Goal: Information Seeking & Learning: Learn about a topic

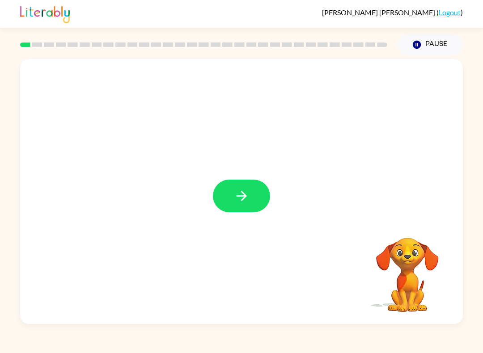
click at [248, 211] on button "button" at bounding box center [241, 196] width 57 height 33
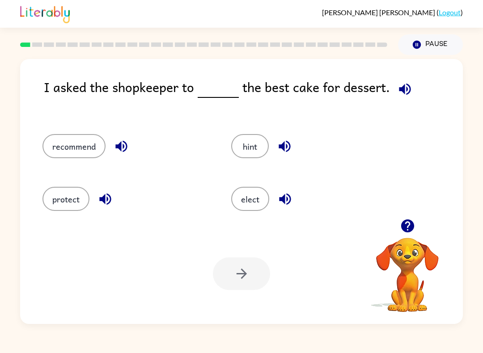
click at [5, 119] on div "I asked the shopkeeper to the best cake for dessert. recommend hint protect ele…" at bounding box center [241, 189] width 483 height 269
click at [287, 195] on icon "button" at bounding box center [285, 200] width 12 height 12
click at [284, 153] on icon "button" at bounding box center [285, 147] width 16 height 16
click at [126, 148] on icon "button" at bounding box center [121, 147] width 12 height 12
click at [290, 202] on icon "button" at bounding box center [285, 200] width 12 height 12
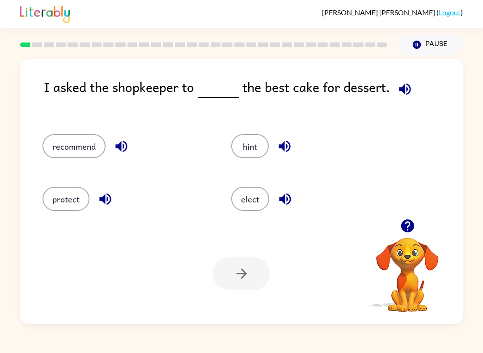
click at [103, 196] on icon "button" at bounding box center [105, 199] width 16 height 16
click at [64, 147] on button "recommend" at bounding box center [73, 146] width 63 height 24
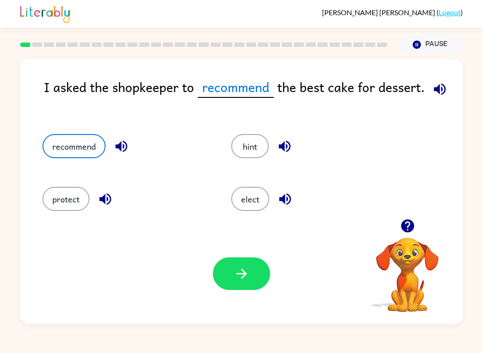
click at [247, 276] on icon "button" at bounding box center [242, 274] width 16 height 16
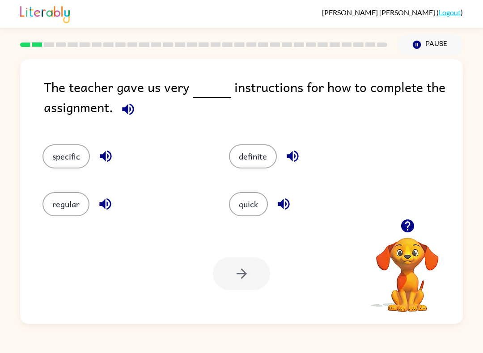
click at [48, 148] on button "specific" at bounding box center [65, 156] width 47 height 24
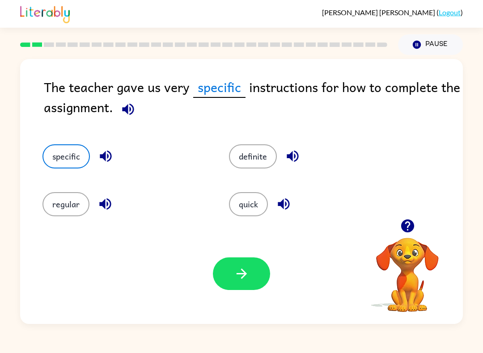
click at [234, 270] on icon "button" at bounding box center [242, 274] width 16 height 16
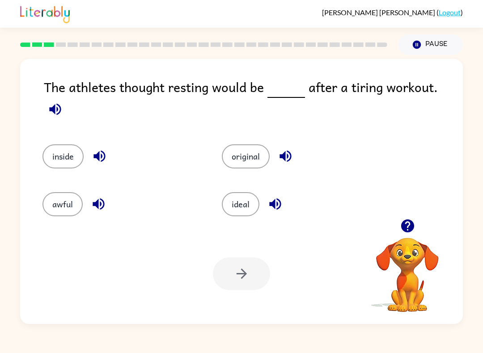
click at [409, 235] on button "button" at bounding box center [407, 226] width 23 height 23
click at [247, 205] on button "ideal" at bounding box center [241, 204] width 38 height 24
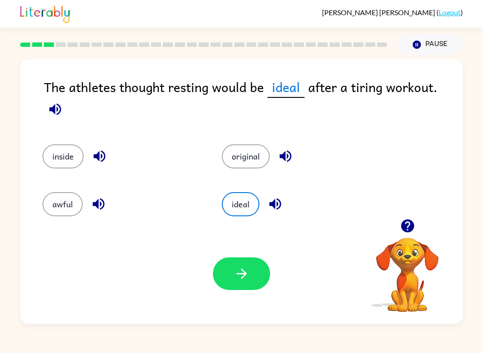
click at [243, 285] on button "button" at bounding box center [241, 273] width 57 height 33
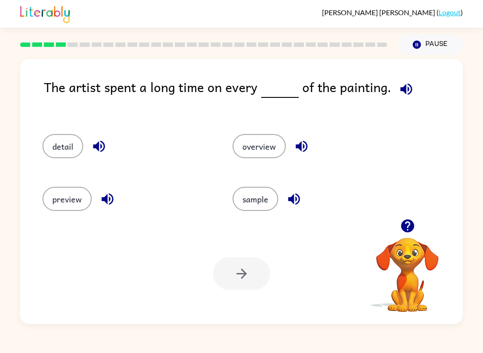
click at [67, 135] on button "detail" at bounding box center [62, 146] width 41 height 24
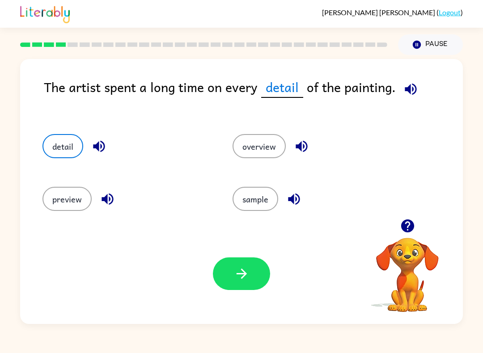
click at [217, 288] on div at bounding box center [241, 273] width 57 height 33
click at [237, 283] on button "button" at bounding box center [241, 273] width 57 height 33
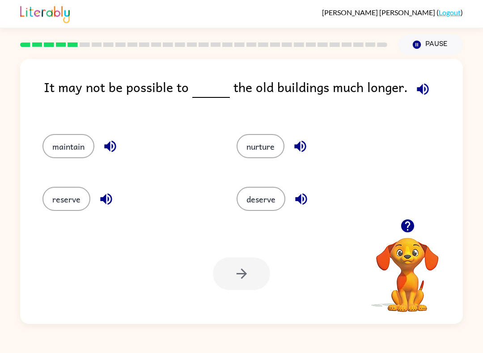
click at [407, 225] on icon "button" at bounding box center [406, 225] width 13 height 13
click at [55, 150] on button "maintain" at bounding box center [68, 146] width 52 height 24
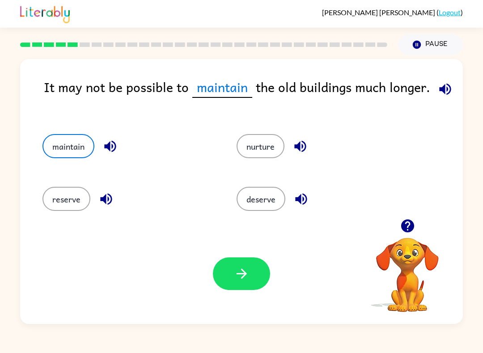
click at [226, 268] on button "button" at bounding box center [241, 273] width 57 height 33
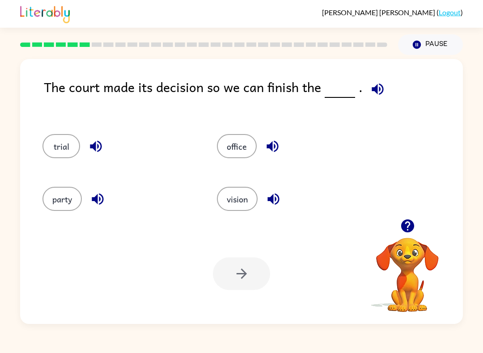
click at [51, 147] on button "trial" at bounding box center [61, 146] width 38 height 24
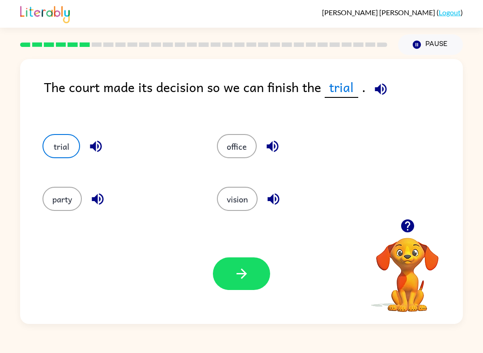
click at [244, 288] on button "button" at bounding box center [241, 273] width 57 height 33
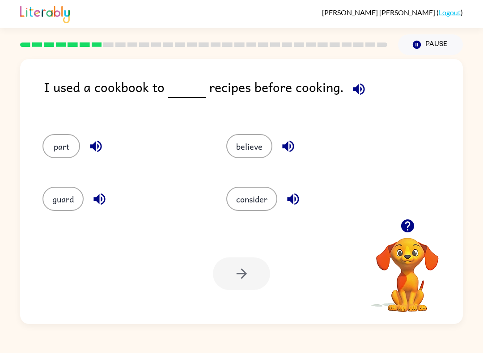
click at [52, 200] on button "guard" at bounding box center [62, 199] width 41 height 24
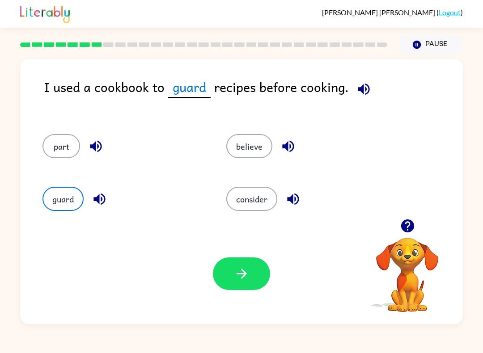
click at [268, 135] on div "believe" at bounding box center [307, 146] width 163 height 24
click at [270, 151] on button "believe" at bounding box center [249, 146] width 46 height 24
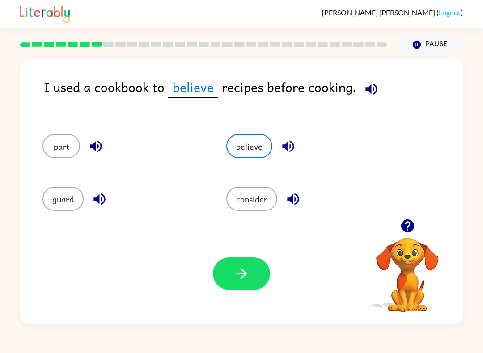
click at [48, 150] on button "part" at bounding box center [61, 146] width 38 height 24
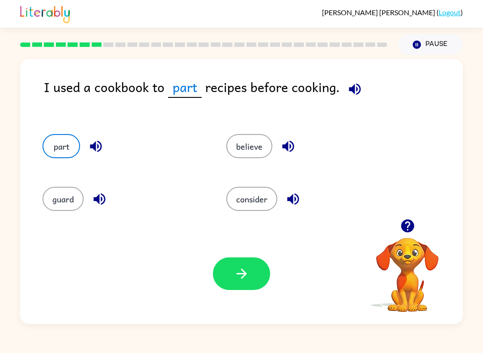
click at [244, 282] on icon "button" at bounding box center [242, 274] width 16 height 16
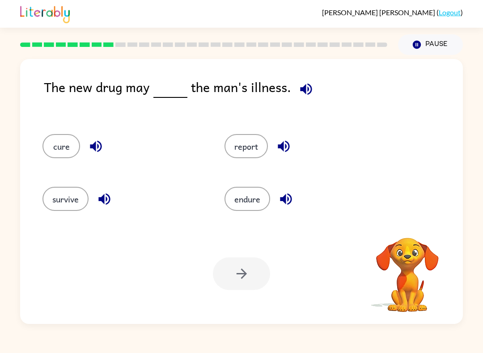
click at [457, 216] on div "The new drug may the man's illness. cure report survive endure Your browser mus…" at bounding box center [241, 191] width 442 height 265
click at [55, 190] on button "survive" at bounding box center [65, 199] width 46 height 24
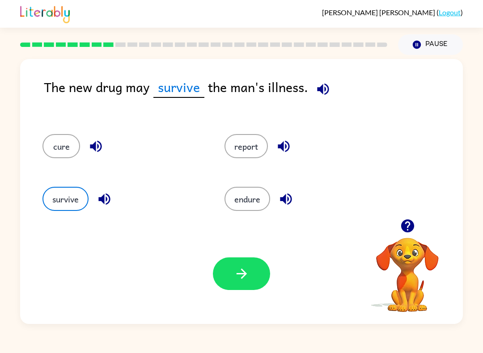
click at [252, 277] on button "button" at bounding box center [241, 273] width 57 height 33
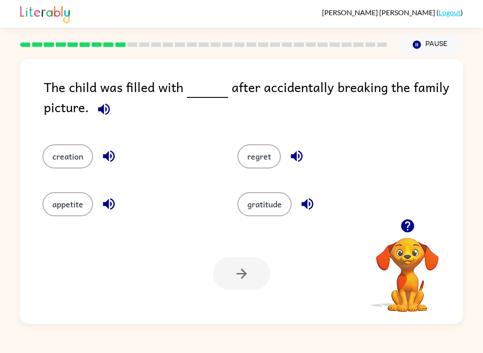
click at [256, 174] on div "regret" at bounding box center [317, 151] width 195 height 48
click at [255, 173] on div "regret" at bounding box center [317, 151] width 195 height 48
click at [232, 270] on div at bounding box center [241, 273] width 57 height 33
click at [254, 154] on button "regret" at bounding box center [258, 156] width 43 height 24
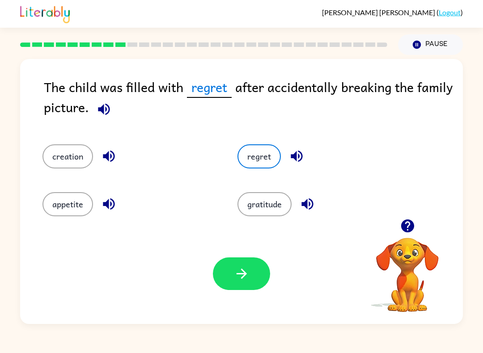
click at [244, 259] on button "button" at bounding box center [241, 273] width 57 height 33
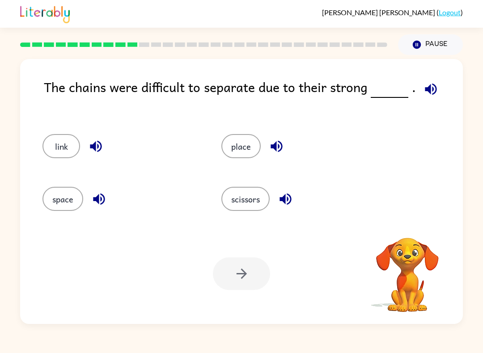
click at [481, 183] on div "The chains were difficult to separate due to their strong . link place space sc…" at bounding box center [241, 189] width 483 height 269
click at [59, 201] on button "space" at bounding box center [62, 199] width 41 height 24
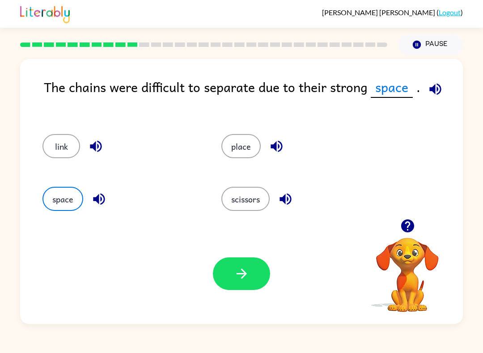
click at [53, 140] on button "link" at bounding box center [61, 146] width 38 height 24
click at [245, 275] on icon "button" at bounding box center [241, 274] width 10 height 10
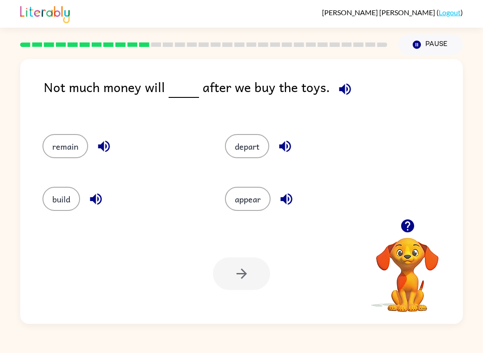
click at [51, 143] on button "remain" at bounding box center [65, 146] width 46 height 24
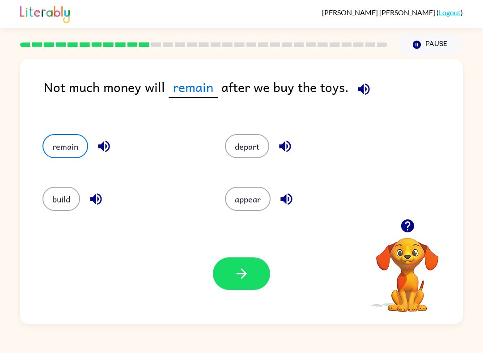
click at [231, 144] on button "depart" at bounding box center [247, 146] width 44 height 24
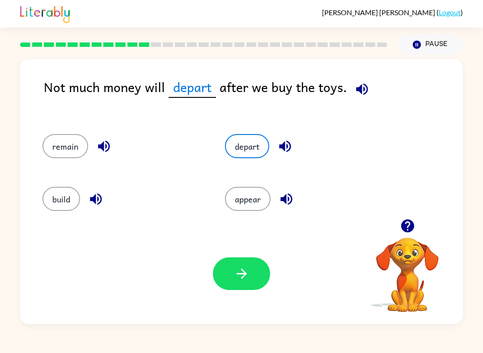
click at [241, 289] on button "button" at bounding box center [241, 273] width 57 height 33
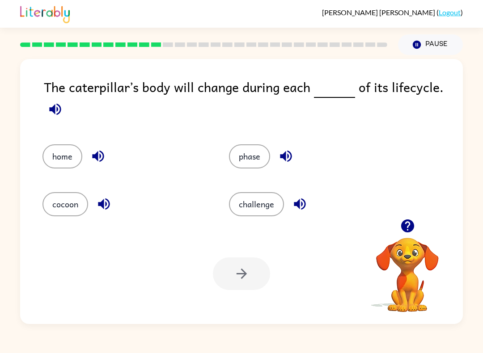
click at [55, 161] on button "home" at bounding box center [62, 156] width 40 height 24
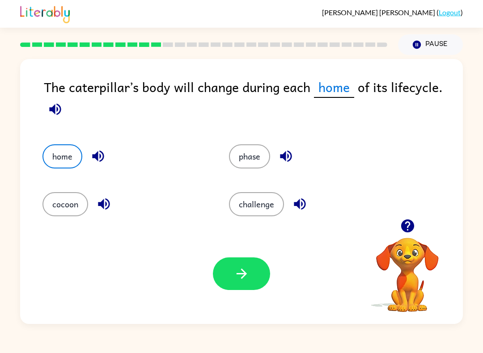
click at [58, 207] on button "cocoon" at bounding box center [65, 204] width 46 height 24
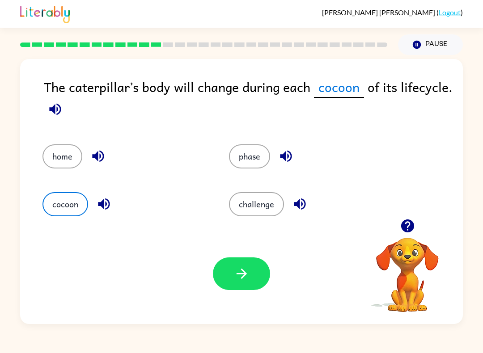
click at [20, 247] on div "The caterpillar’s body will change during each cocoon of its lifecycle. home ph…" at bounding box center [241, 189] width 483 height 269
click at [235, 266] on button "button" at bounding box center [241, 273] width 57 height 33
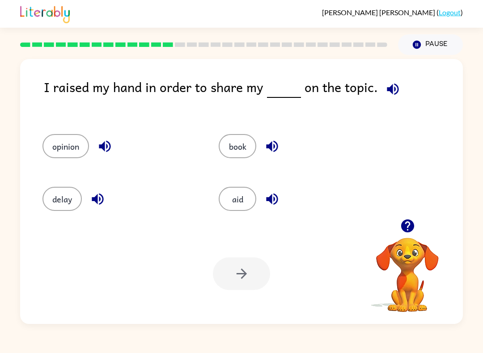
click at [57, 144] on button "opinion" at bounding box center [65, 146] width 46 height 24
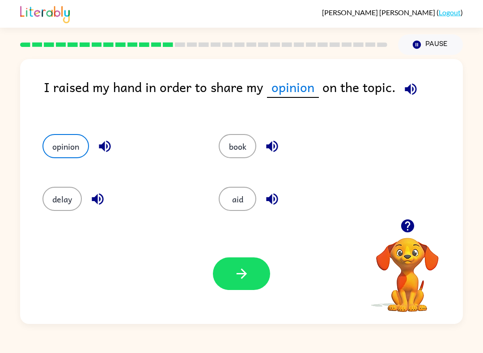
click at [225, 275] on button "button" at bounding box center [241, 273] width 57 height 33
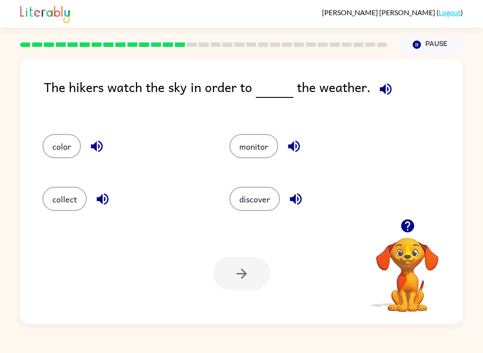
click at [57, 145] on button "color" at bounding box center [61, 146] width 38 height 24
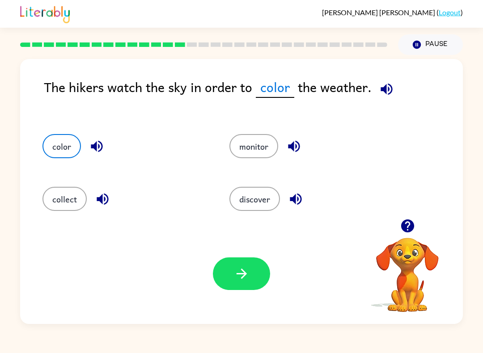
click at [237, 277] on icon "button" at bounding box center [242, 274] width 16 height 16
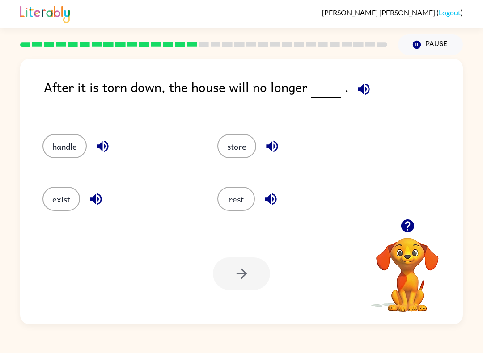
click at [56, 202] on button "exist" at bounding box center [61, 199] width 38 height 24
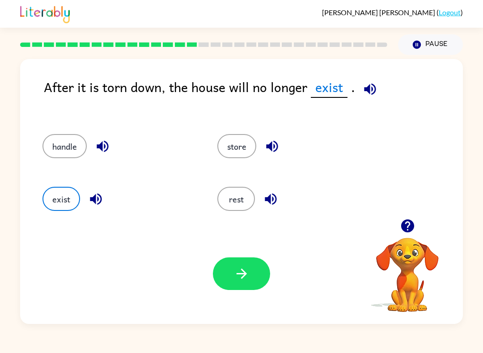
click at [247, 273] on icon "button" at bounding box center [242, 274] width 16 height 16
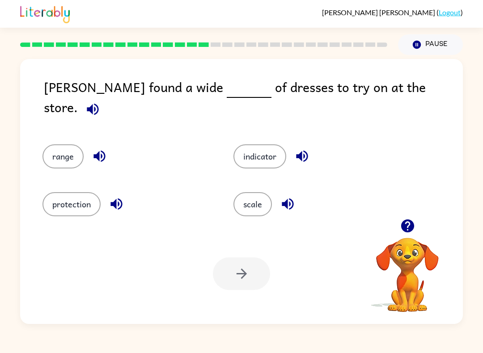
click at [249, 144] on button "indicator" at bounding box center [259, 156] width 53 height 24
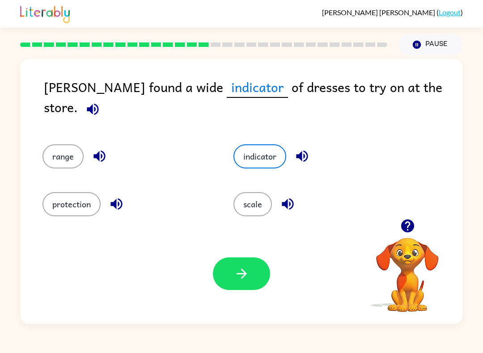
click at [234, 268] on icon "button" at bounding box center [242, 274] width 16 height 16
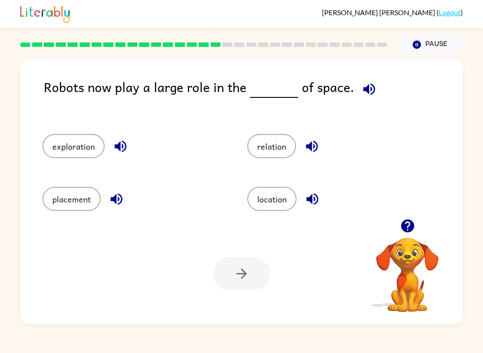
click at [51, 145] on button "exploration" at bounding box center [73, 146] width 62 height 24
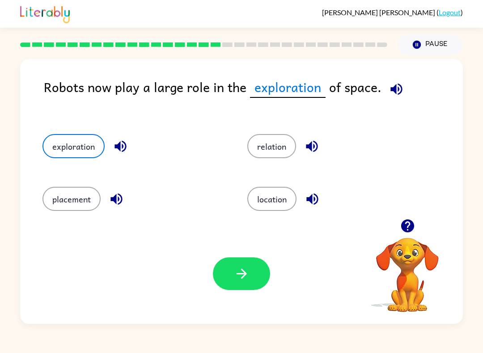
click at [282, 187] on button "location" at bounding box center [271, 199] width 49 height 24
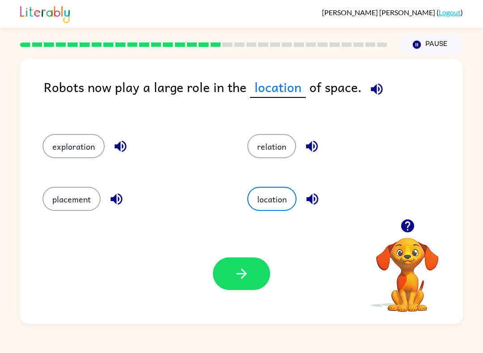
click at [235, 283] on button "button" at bounding box center [241, 273] width 57 height 33
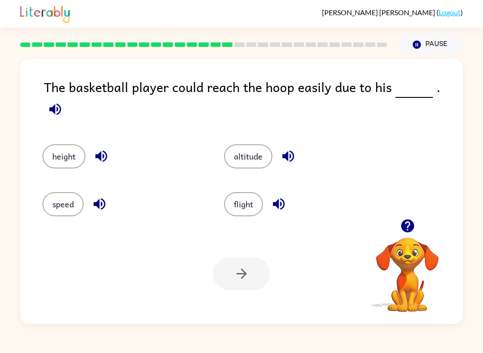
click at [246, 144] on button "altitude" at bounding box center [248, 156] width 48 height 24
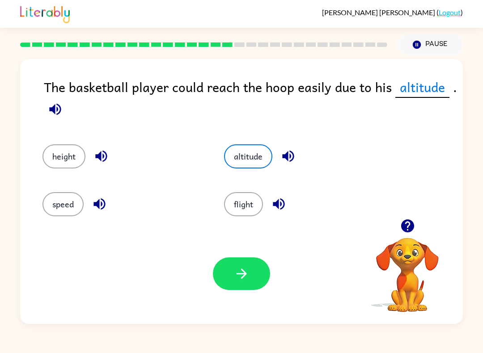
click at [245, 287] on button "button" at bounding box center [241, 273] width 57 height 33
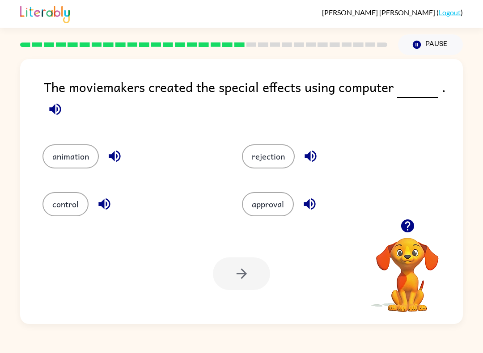
click at [55, 158] on button "animation" at bounding box center [70, 156] width 56 height 24
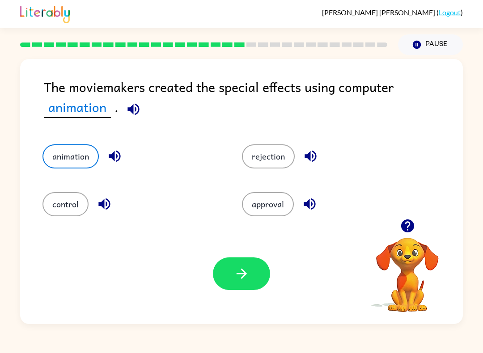
click at [63, 211] on button "control" at bounding box center [65, 204] width 46 height 24
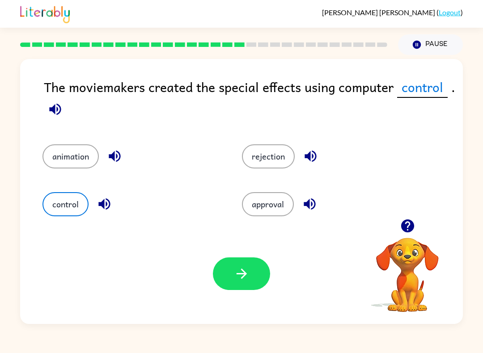
click at [227, 289] on button "button" at bounding box center [241, 273] width 57 height 33
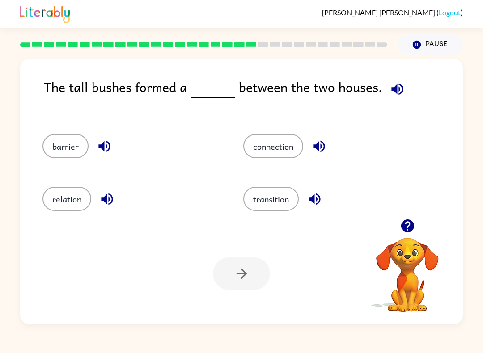
click at [262, 152] on button "connection" at bounding box center [273, 146] width 60 height 24
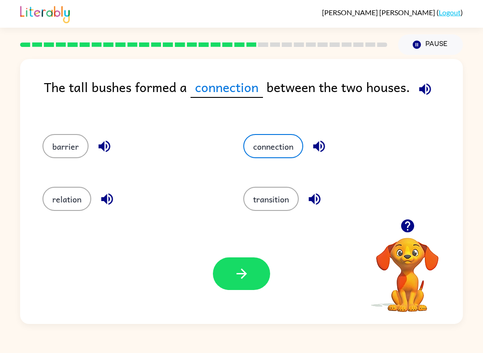
click at [224, 274] on button "button" at bounding box center [241, 273] width 57 height 33
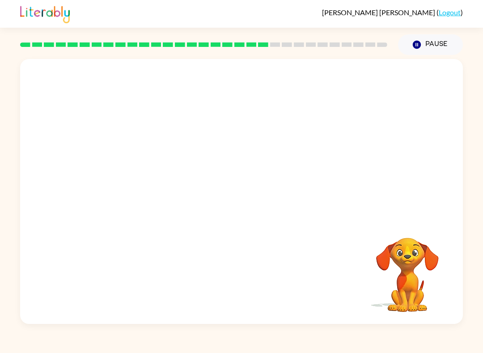
click at [148, 190] on video "Your browser must support playing .mp4 files to use Literably. Please try using…" at bounding box center [241, 139] width 442 height 160
click at [148, 197] on video "Your browser must support playing .mp4 files to use Literably. Please try using…" at bounding box center [241, 139] width 442 height 160
click at [252, 199] on div at bounding box center [241, 196] width 57 height 33
click at [235, 191] on icon "button" at bounding box center [242, 196] width 16 height 16
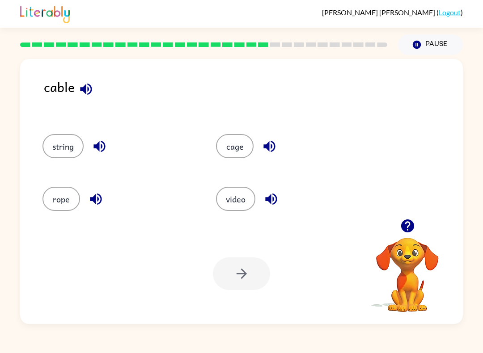
click at [243, 274] on div at bounding box center [241, 273] width 57 height 33
click at [51, 148] on button "string" at bounding box center [62, 146] width 41 height 24
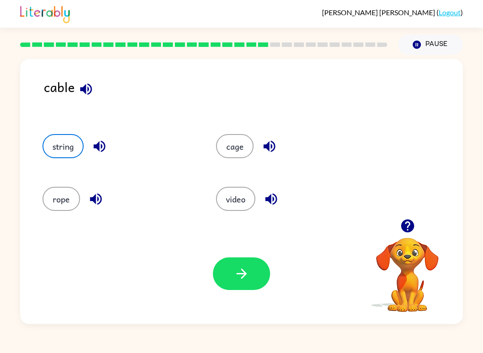
click at [232, 288] on button "button" at bounding box center [241, 273] width 57 height 33
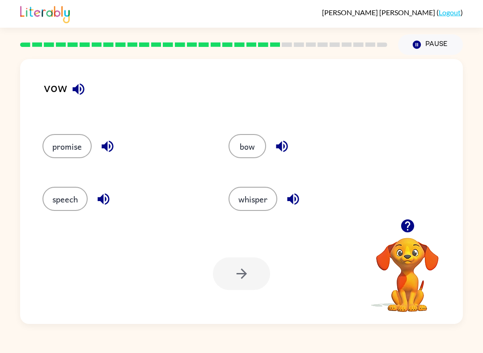
click at [203, 177] on div "speech" at bounding box center [118, 196] width 186 height 53
click at [253, 193] on button "whisper" at bounding box center [252, 199] width 49 height 24
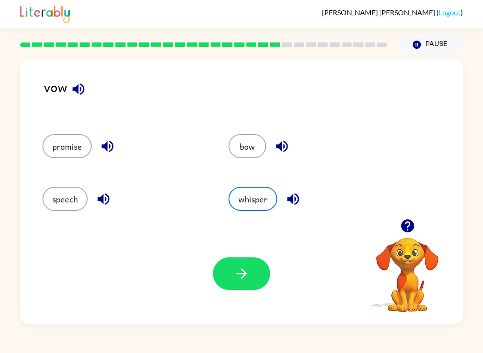
click at [243, 211] on button "whisper" at bounding box center [252, 199] width 49 height 24
click at [50, 191] on button "speech" at bounding box center [64, 199] width 45 height 24
click at [55, 211] on button "speech" at bounding box center [64, 199] width 45 height 24
click at [75, 155] on button "promise" at bounding box center [66, 146] width 49 height 24
click at [52, 196] on button "speech" at bounding box center [64, 199] width 45 height 24
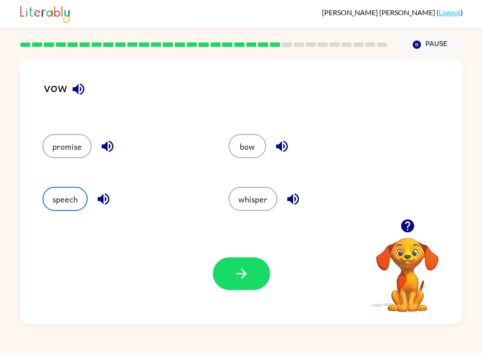
click at [52, 196] on button "speech" at bounding box center [64, 199] width 45 height 24
click at [55, 152] on button "promise" at bounding box center [66, 146] width 49 height 24
click at [54, 183] on div "speech" at bounding box center [118, 196] width 186 height 53
click at [98, 199] on icon "button" at bounding box center [103, 200] width 12 height 12
click at [43, 183] on div "speech" at bounding box center [118, 196] width 186 height 53
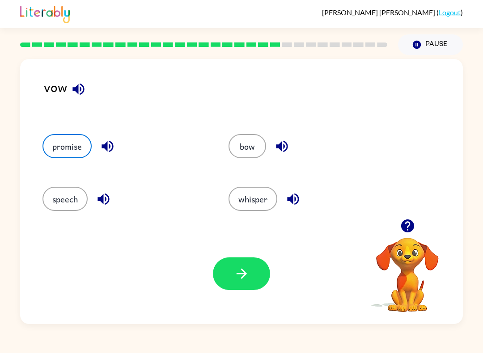
click at [62, 151] on button "promise" at bounding box center [66, 146] width 49 height 24
click at [233, 274] on button "button" at bounding box center [241, 273] width 57 height 33
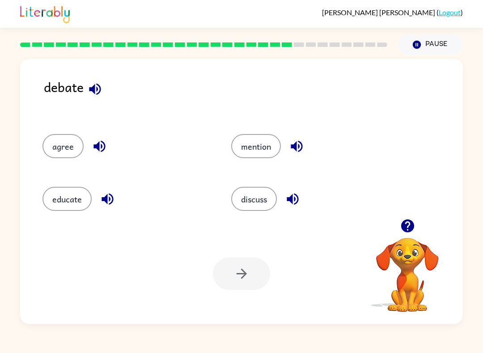
click at [242, 200] on button "discuss" at bounding box center [254, 199] width 46 height 24
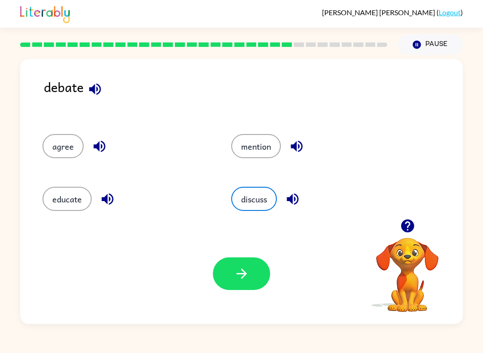
click at [233, 278] on button "button" at bounding box center [241, 273] width 57 height 33
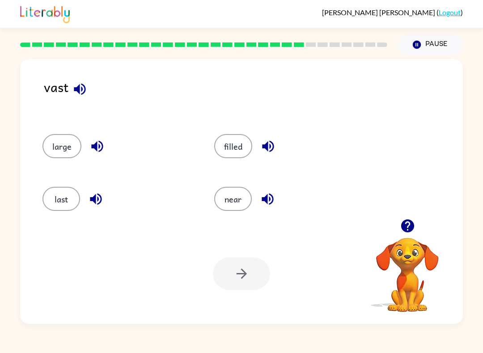
click at [50, 149] on button "large" at bounding box center [61, 146] width 39 height 24
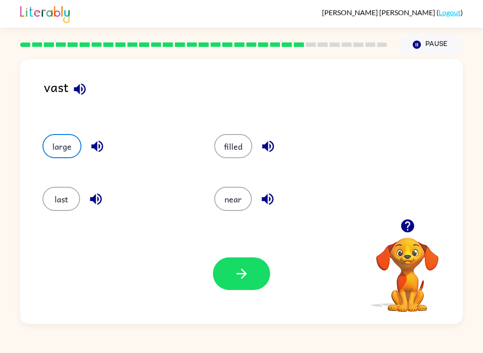
click at [233, 266] on button "button" at bounding box center [241, 273] width 57 height 33
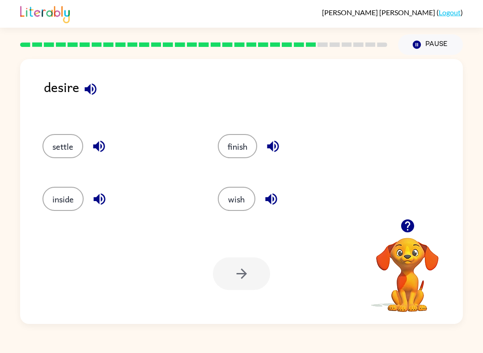
click at [237, 276] on div at bounding box center [241, 273] width 57 height 33
click at [227, 142] on button "finish" at bounding box center [237, 146] width 39 height 24
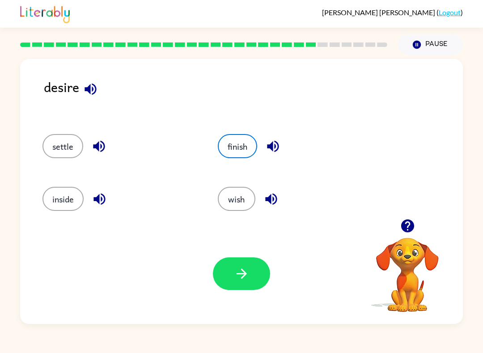
click at [219, 287] on button "button" at bounding box center [241, 273] width 57 height 33
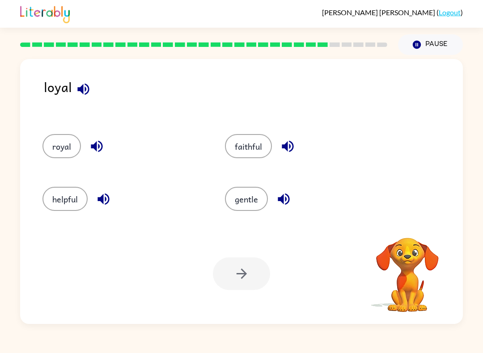
click at [237, 282] on div at bounding box center [241, 273] width 57 height 33
click at [236, 282] on div at bounding box center [241, 273] width 57 height 33
click at [234, 287] on div at bounding box center [241, 273] width 57 height 33
click at [45, 194] on button "helpful" at bounding box center [64, 199] width 45 height 24
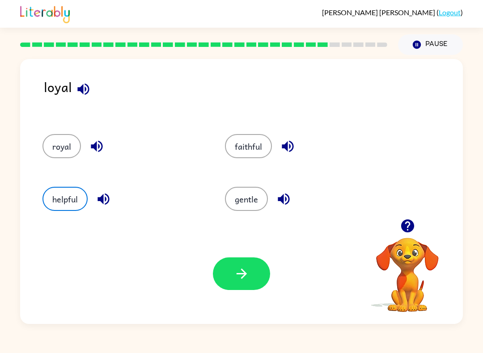
click at [236, 270] on icon "button" at bounding box center [242, 274] width 16 height 16
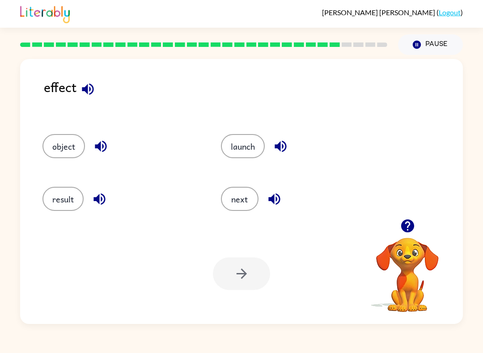
click at [63, 144] on button "object" at bounding box center [63, 146] width 42 height 24
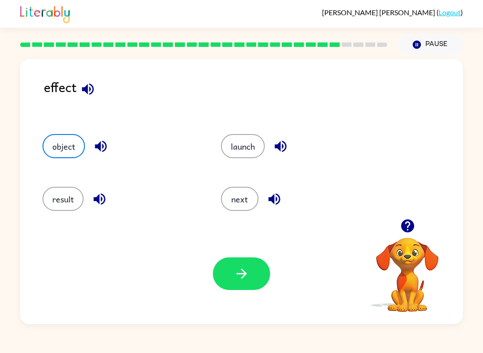
click at [228, 142] on button "launch" at bounding box center [243, 146] width 44 height 24
click at [64, 208] on button "result" at bounding box center [62, 199] width 41 height 24
click at [228, 283] on button "button" at bounding box center [241, 273] width 57 height 33
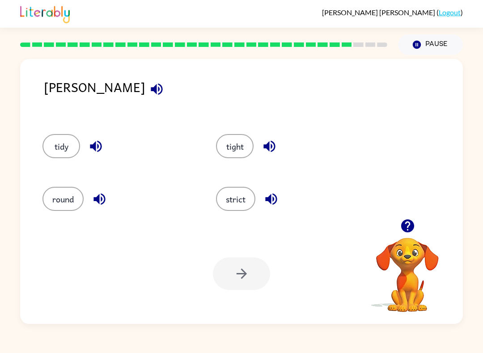
click at [239, 158] on button "tight" at bounding box center [235, 146] width 38 height 24
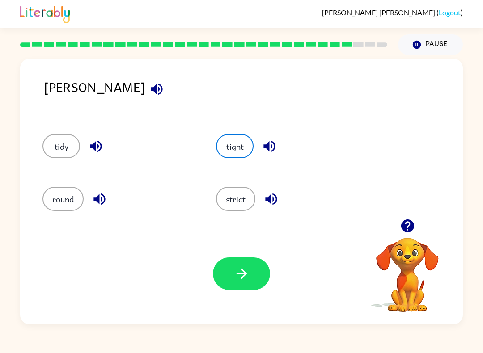
click at [229, 201] on button "strict" at bounding box center [235, 199] width 39 height 24
click at [238, 276] on icon "button" at bounding box center [242, 274] width 16 height 16
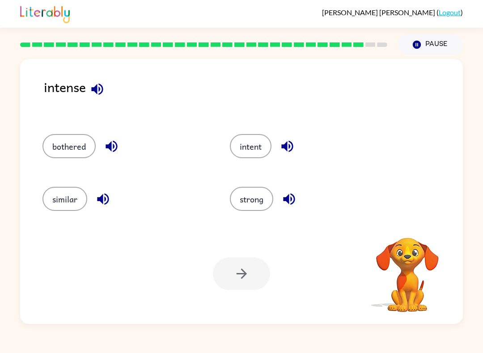
click at [63, 157] on button "bothered" at bounding box center [68, 146] width 53 height 24
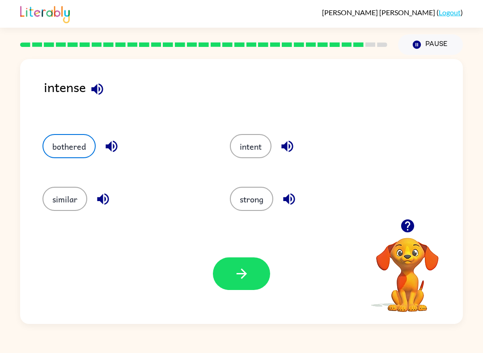
click at [246, 193] on button "strong" at bounding box center [251, 199] width 43 height 24
click at [243, 219] on div "strong" at bounding box center [306, 196] width 187 height 53
click at [241, 204] on button "strong" at bounding box center [251, 199] width 43 height 24
click at [228, 270] on button "button" at bounding box center [241, 273] width 57 height 33
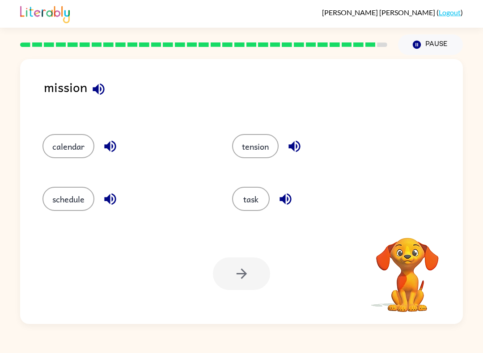
click at [213, 181] on div "schedule" at bounding box center [120, 196] width 190 height 53
click at [252, 147] on button "tension" at bounding box center [255, 146] width 46 height 24
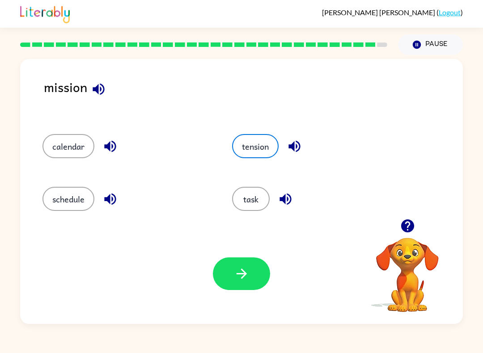
click at [232, 278] on button "button" at bounding box center [241, 273] width 57 height 33
